Goal: Navigation & Orientation: Find specific page/section

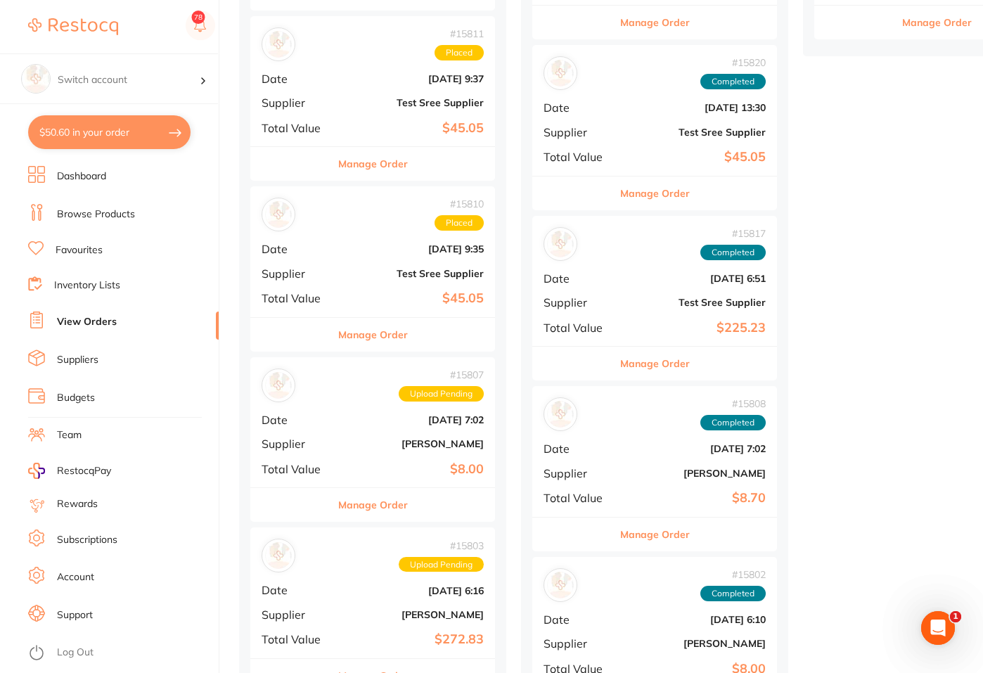
scroll to position [1203, 0]
click at [74, 365] on link "Suppliers" at bounding box center [77, 360] width 41 height 14
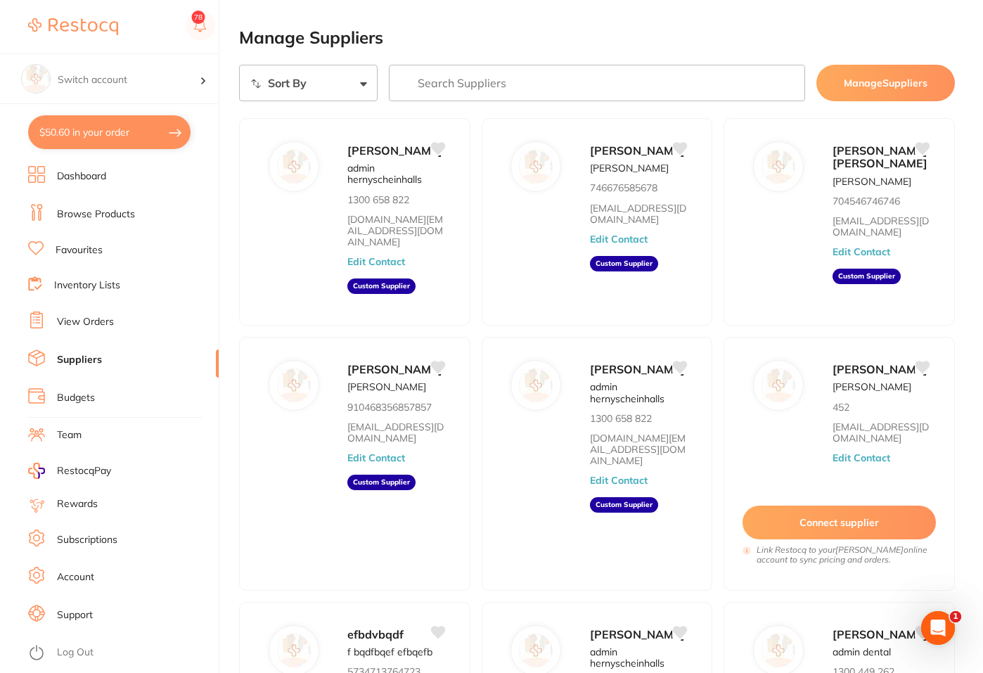
drag, startPoint x: 859, startPoint y: 87, endPoint x: 867, endPoint y: 88, distance: 8.6
click at [859, 87] on button "Manage Suppliers" at bounding box center [886, 83] width 139 height 37
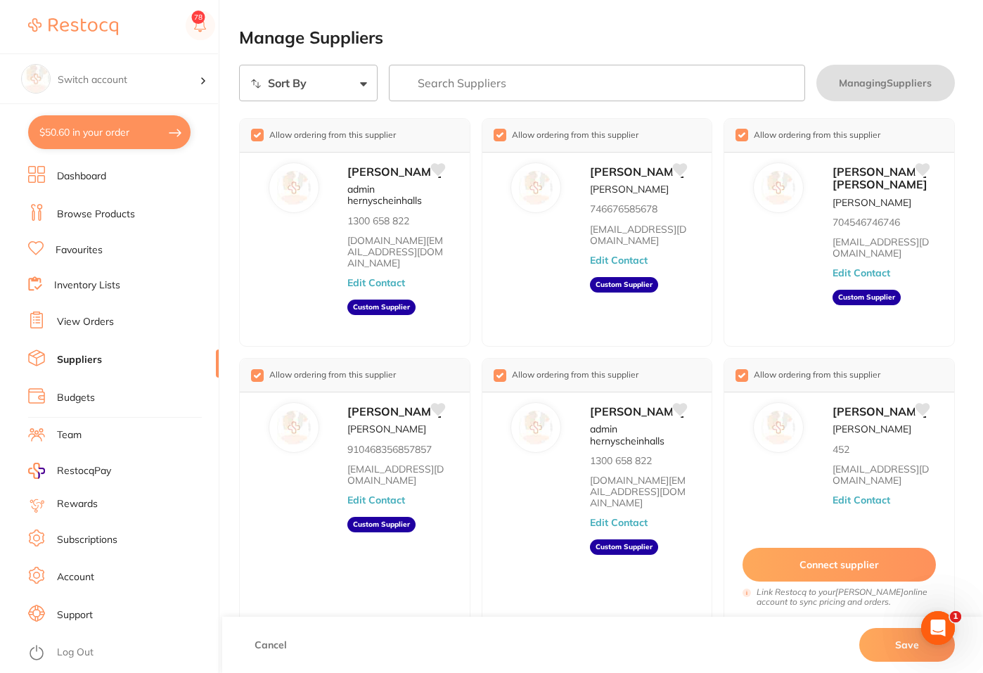
click at [58, 277] on li "Inventory Lists" at bounding box center [123, 285] width 191 height 19
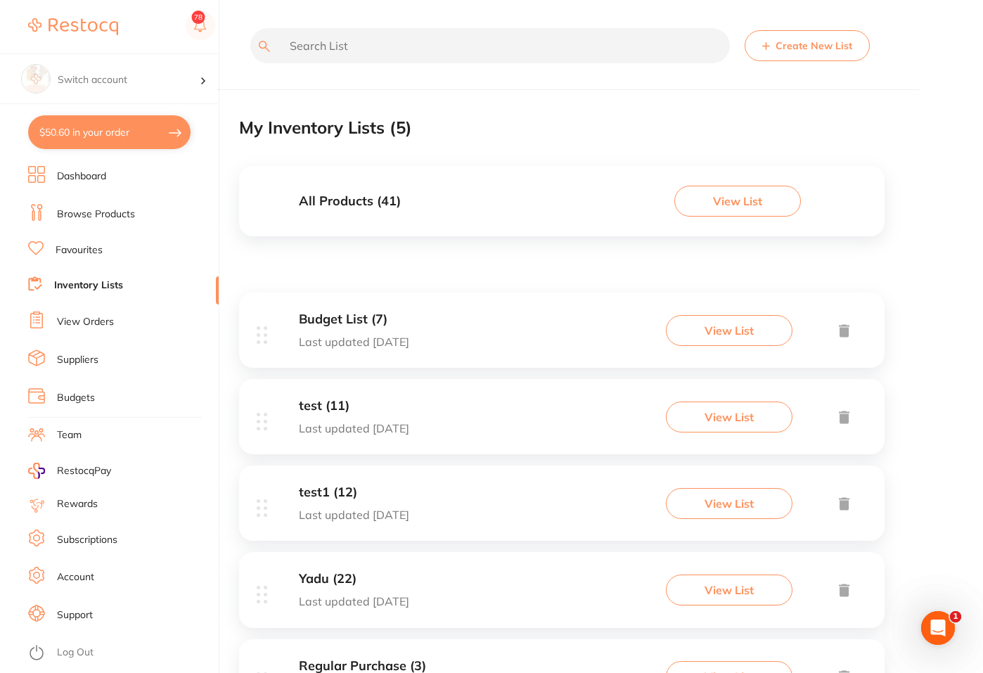
click at [332, 48] on input "text" at bounding box center [490, 45] width 480 height 35
click at [89, 355] on link "Suppliers" at bounding box center [77, 360] width 41 height 14
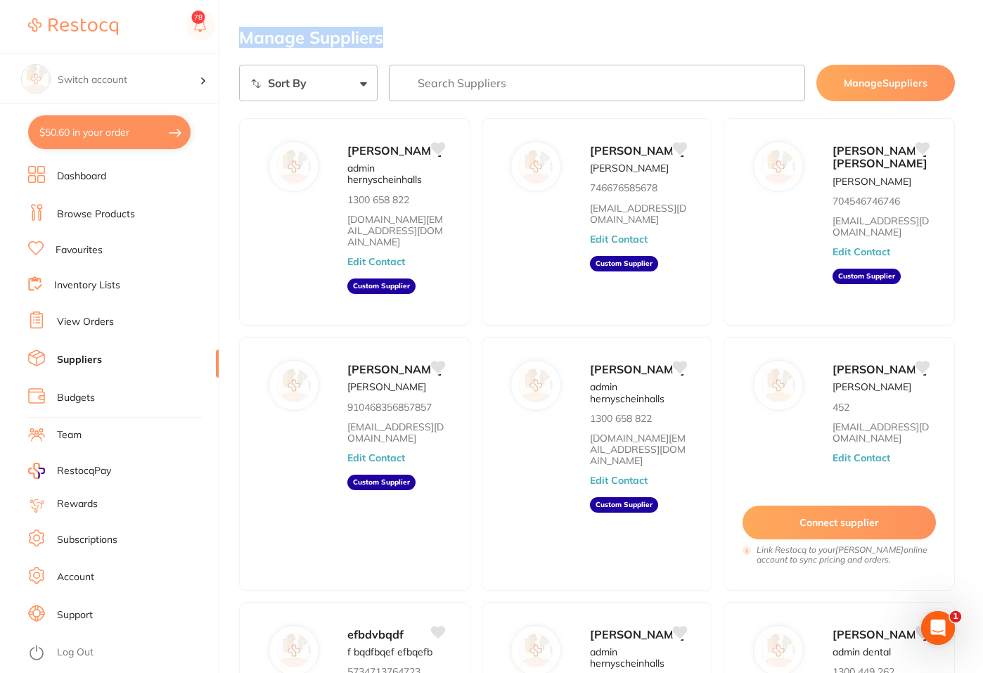
drag, startPoint x: 234, startPoint y: 19, endPoint x: 398, endPoint y: 28, distance: 164.1
click at [398, 28] on div "$50.60 Switch account $50.60 in your order Dashboard Browse Products Favourites…" at bounding box center [491, 336] width 983 height 673
copy h2 "Manage Suppliers"
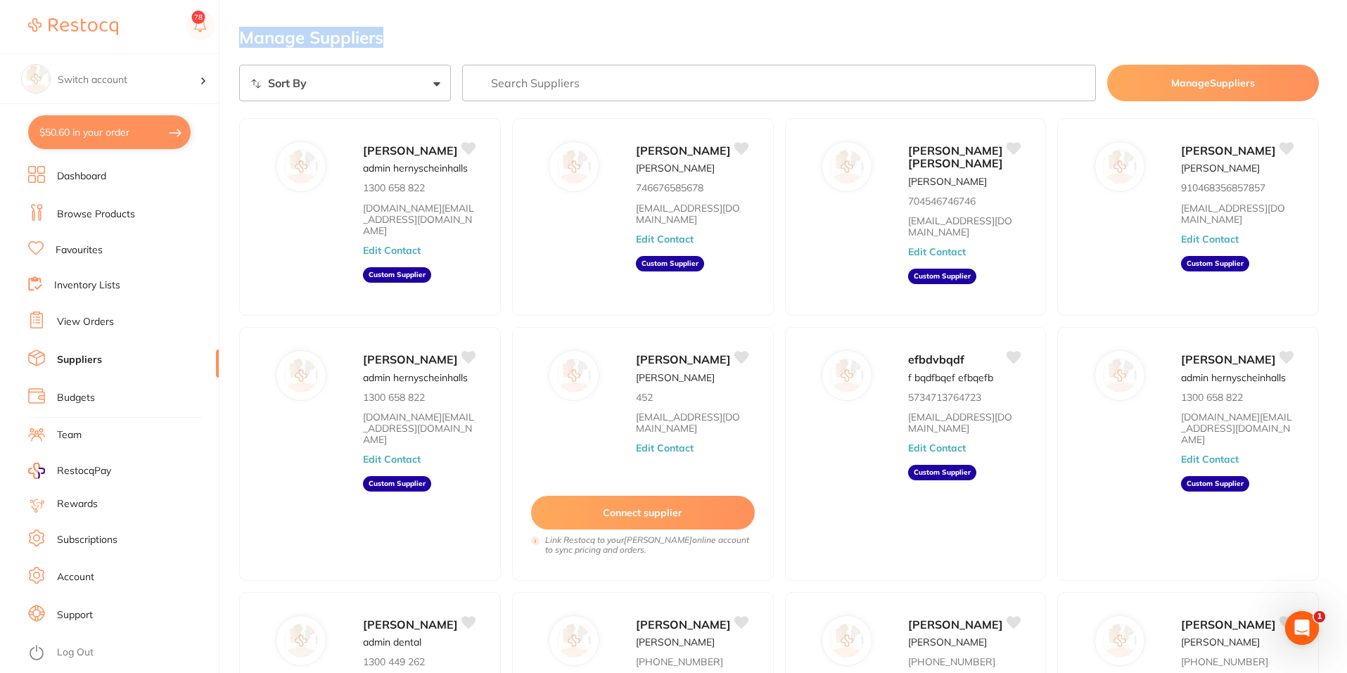
click at [566, 30] on h2 "Manage Suppliers" at bounding box center [779, 38] width 1080 height 20
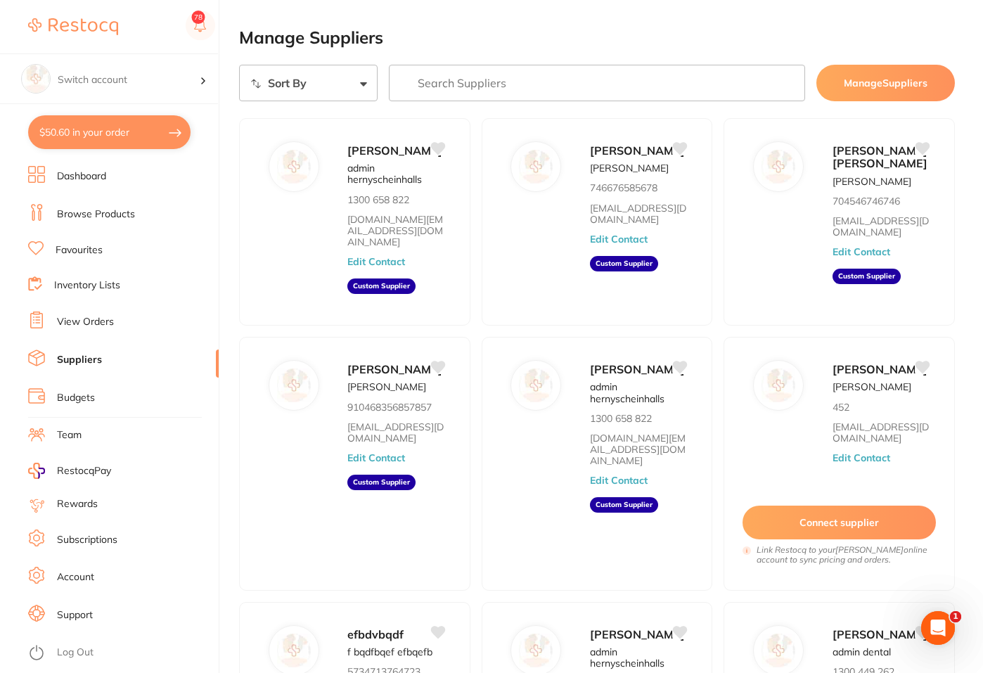
click at [421, 82] on input "search" at bounding box center [597, 83] width 416 height 37
click at [106, 288] on link "Inventory Lists" at bounding box center [87, 286] width 66 height 14
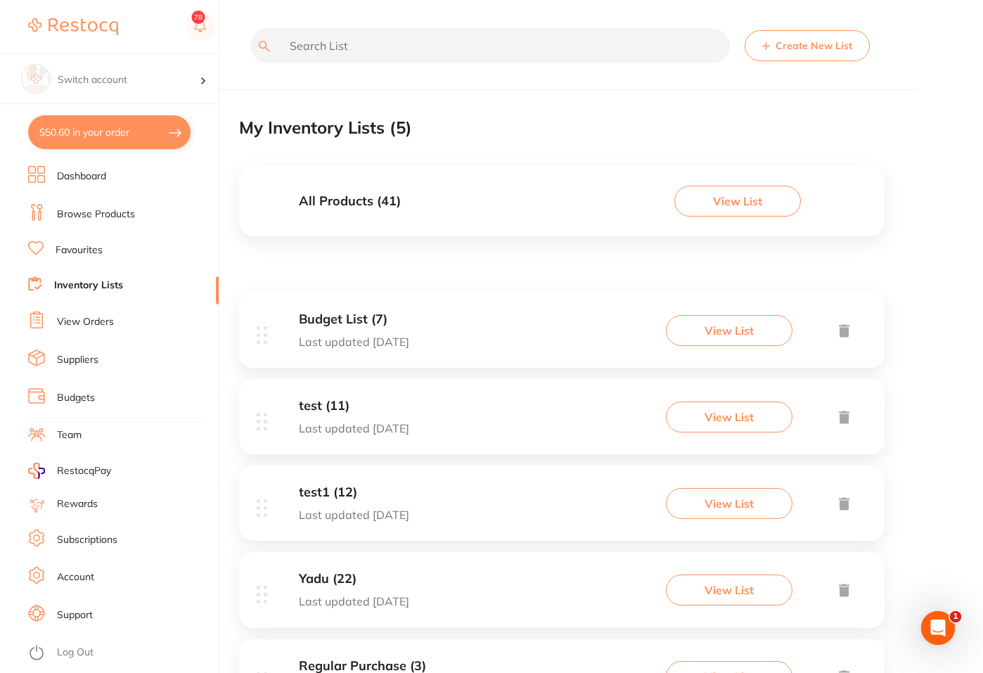
click at [76, 318] on link "View Orders" at bounding box center [85, 322] width 57 height 14
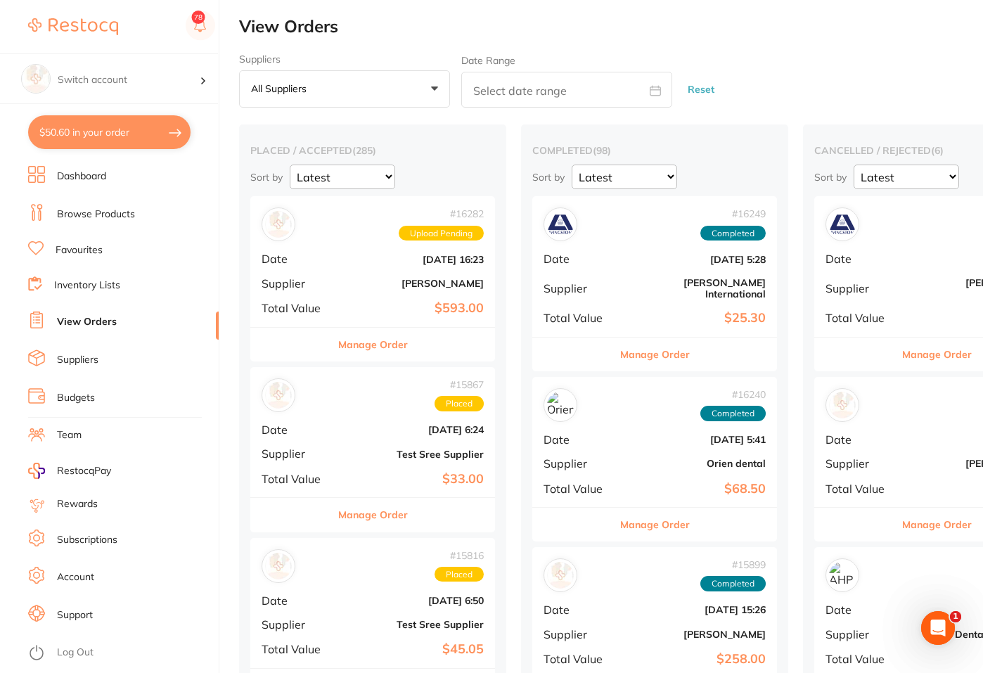
click at [77, 363] on link "Suppliers" at bounding box center [77, 360] width 41 height 14
